Goal: Task Accomplishment & Management: Use online tool/utility

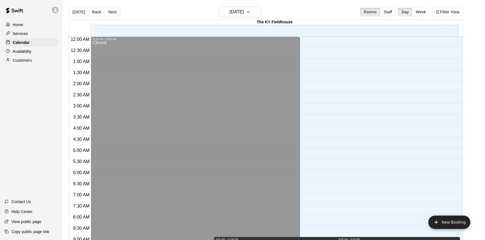
scroll to position [307, 0]
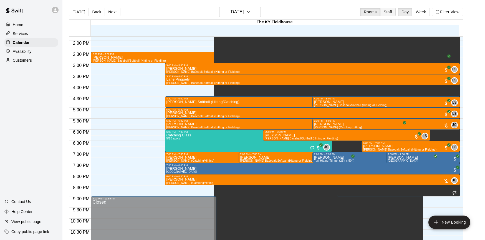
click at [388, 13] on button "Staff" at bounding box center [388, 12] width 16 height 8
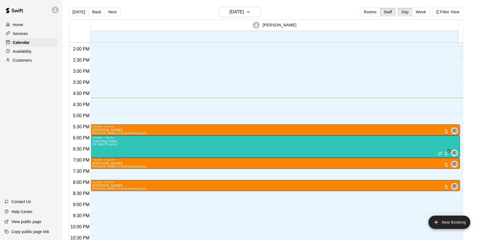
click at [422, 11] on button "Week" at bounding box center [420, 12] width 17 height 8
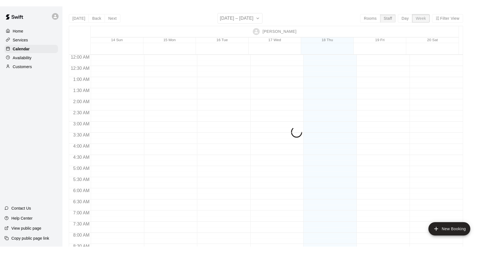
scroll to position [335, 0]
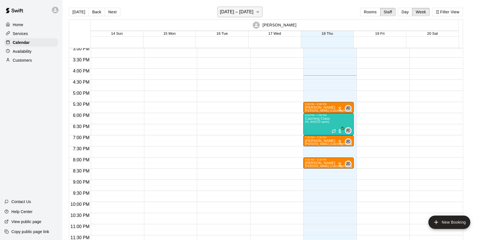
click at [261, 16] on button "[DATE] – [DATE]" at bounding box center [240, 12] width 45 height 11
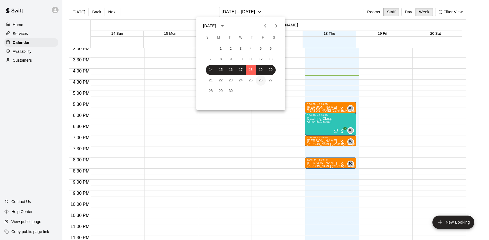
click at [260, 81] on button "26" at bounding box center [261, 80] width 10 height 10
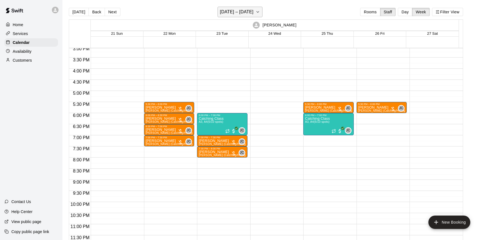
click at [235, 10] on h6 "[DATE] – [DATE]" at bounding box center [237, 12] width 34 height 8
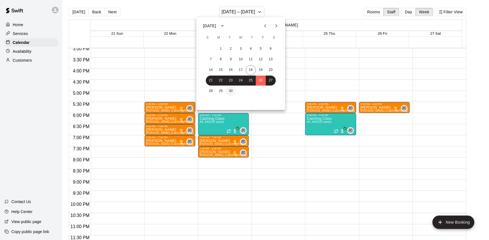
click at [233, 91] on button "30" at bounding box center [231, 91] width 10 height 10
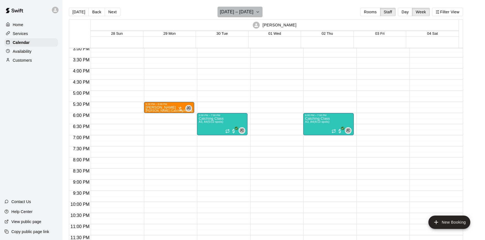
click at [243, 13] on h6 "[DATE] – [DATE]" at bounding box center [237, 12] width 34 height 8
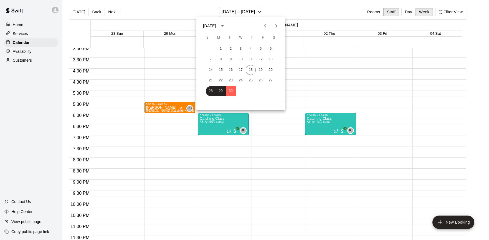
click at [277, 27] on icon "Next month" at bounding box center [276, 25] width 7 height 7
click at [251, 60] on button "9" at bounding box center [251, 59] width 10 height 10
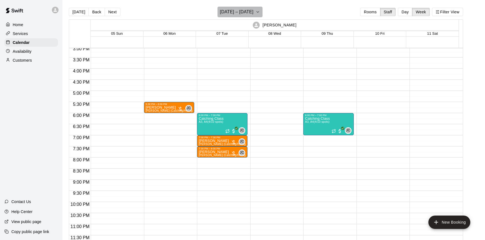
click at [256, 12] on icon "button" at bounding box center [258, 12] width 4 height 7
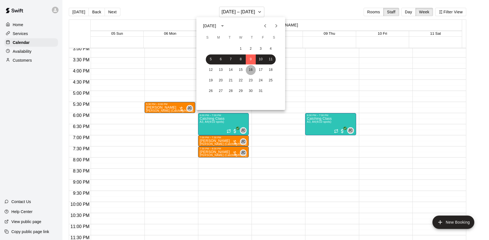
click at [256, 71] on button "16" at bounding box center [251, 70] width 10 height 10
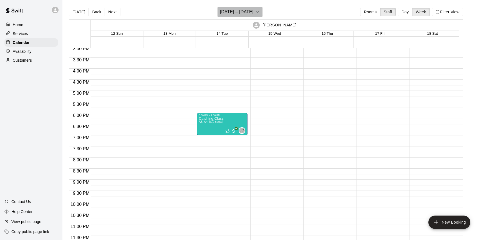
click at [252, 9] on h6 "[DATE] – [DATE]" at bounding box center [237, 12] width 34 height 8
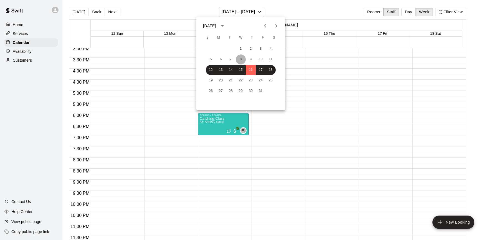
click at [243, 58] on button "8" at bounding box center [241, 59] width 10 height 10
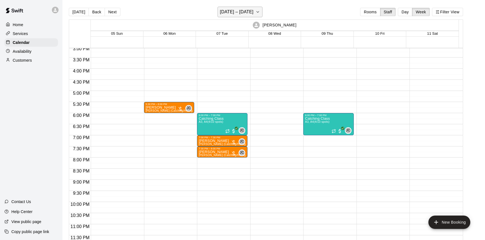
click at [248, 10] on h6 "[DATE] – [DATE]" at bounding box center [237, 12] width 34 height 8
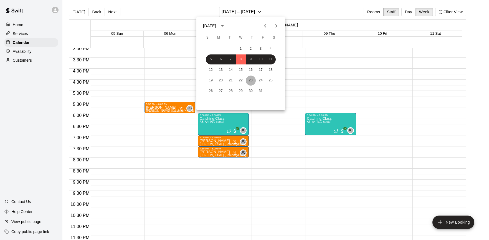
click at [248, 80] on button "23" at bounding box center [251, 80] width 10 height 10
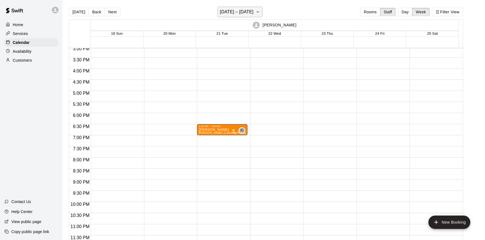
click at [249, 16] on button "[DATE] – [DATE]" at bounding box center [240, 12] width 45 height 11
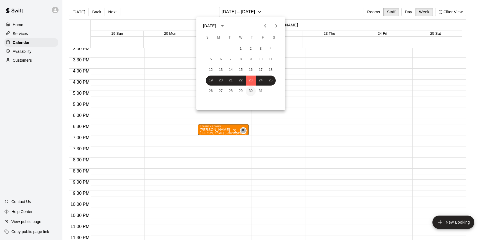
click at [254, 89] on button "30" at bounding box center [251, 91] width 10 height 10
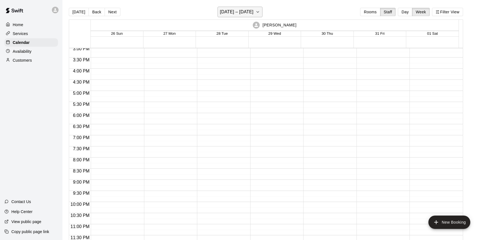
click at [254, 13] on h6 "[DATE] – [DATE]" at bounding box center [237, 12] width 34 height 8
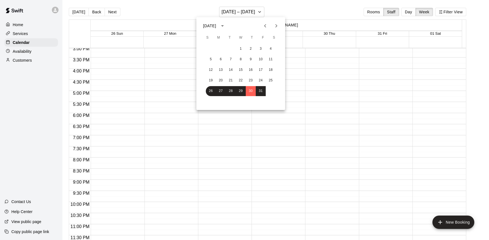
click at [273, 25] on icon "Next month" at bounding box center [276, 25] width 7 height 7
click at [258, 54] on div "1 2 3 4 5 6 7 8 9 10 11 12 13 14 15 16 17 18 19 20 21 22 23 24 25 26 27 28 29 30" at bounding box center [240, 75] width 89 height 64
click at [258, 57] on button "7" at bounding box center [261, 59] width 10 height 10
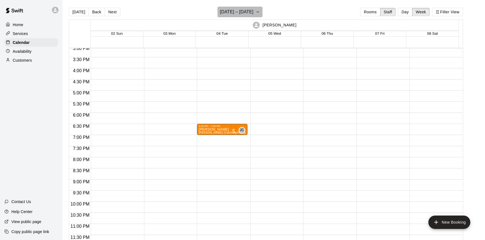
click at [258, 11] on icon "button" at bounding box center [258, 12] width 4 height 7
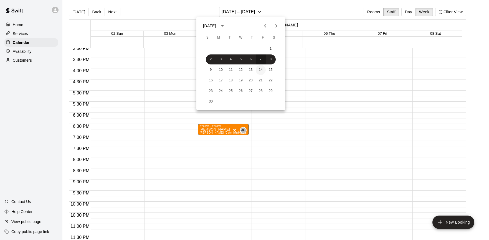
click at [264, 66] on div "1 2 3 4 5 6 7 8 9 10 11 12 13 14 15 16 17 18 19 20 21 22 23 24 25 26 27 28 29 30" at bounding box center [240, 75] width 89 height 64
click at [264, 66] on button "14" at bounding box center [261, 70] width 10 height 10
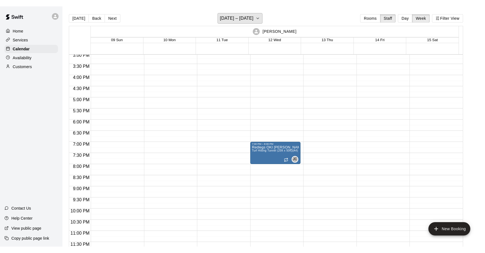
scroll to position [322, 0]
